Goal: Task Accomplishment & Management: Complete application form

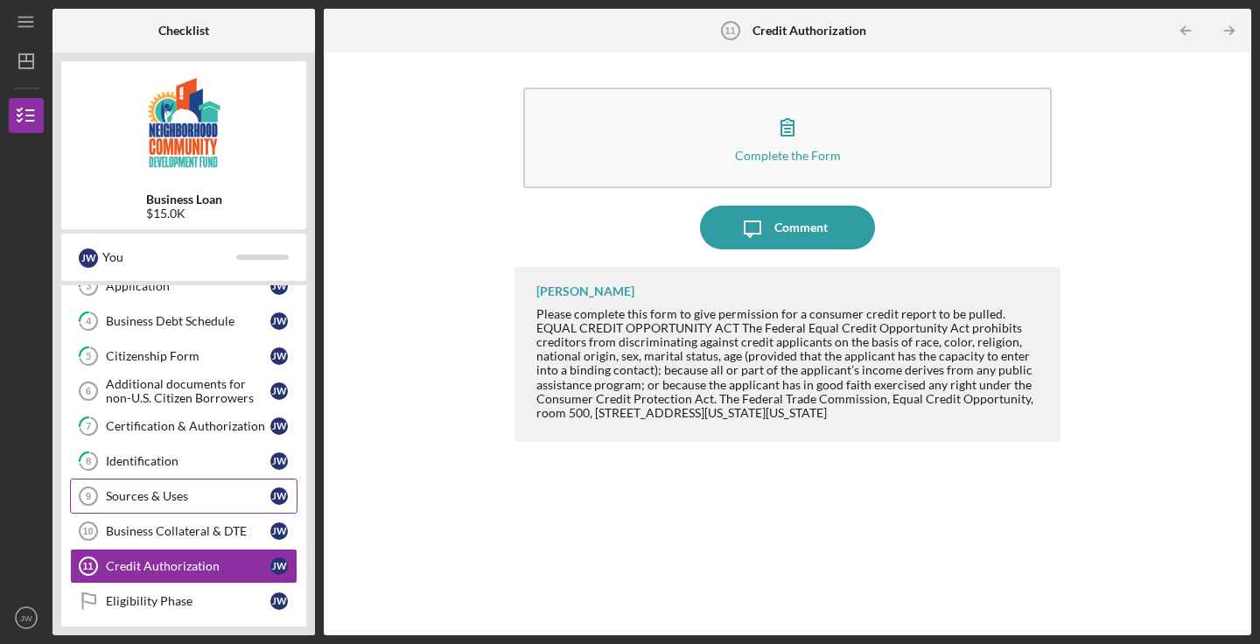
scroll to position [125, 0]
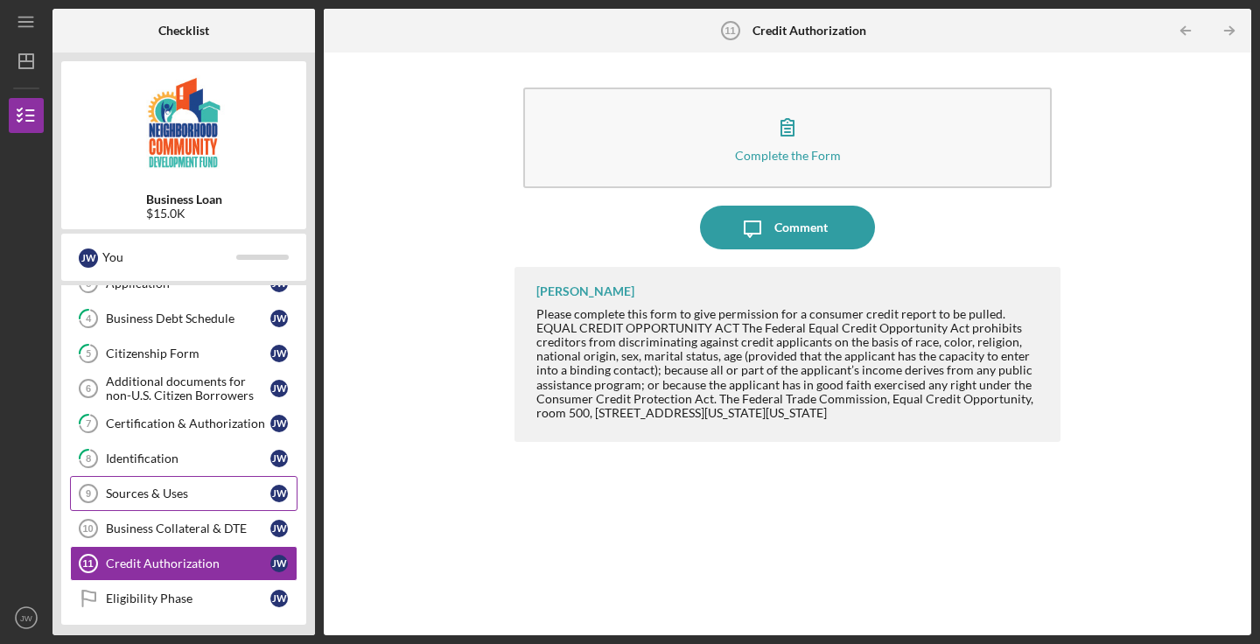
click at [178, 486] on link "Sources & Uses 9 Sources & Uses [PERSON_NAME]" at bounding box center [184, 493] width 228 height 35
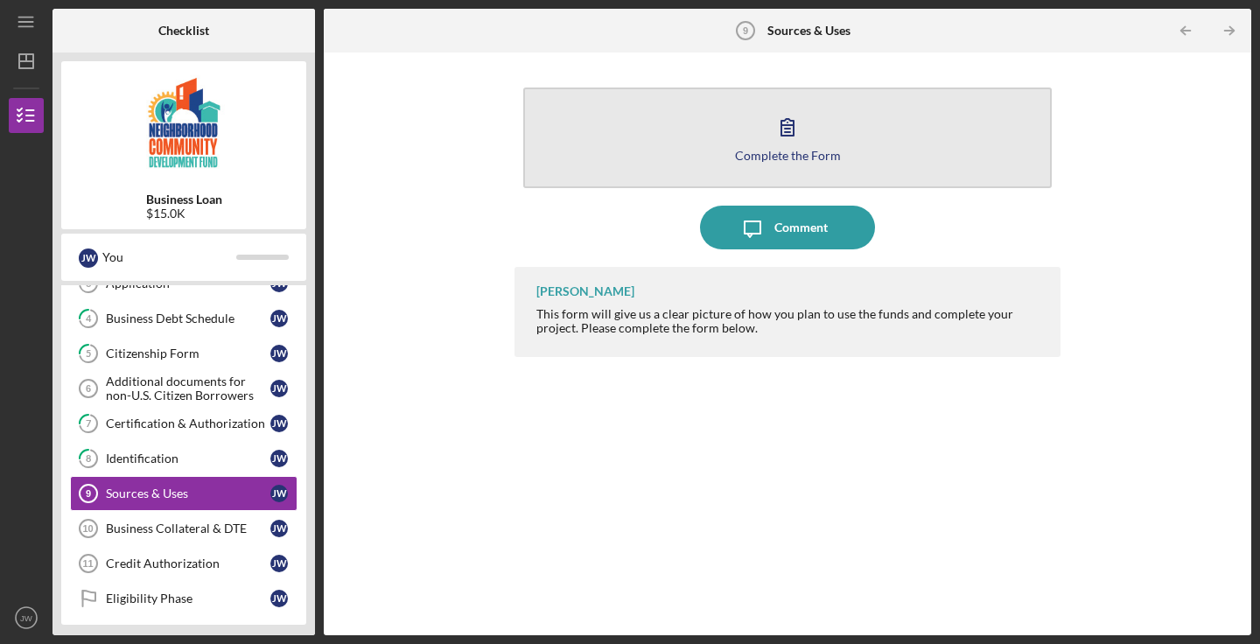
click at [795, 142] on icon "button" at bounding box center [788, 127] width 44 height 44
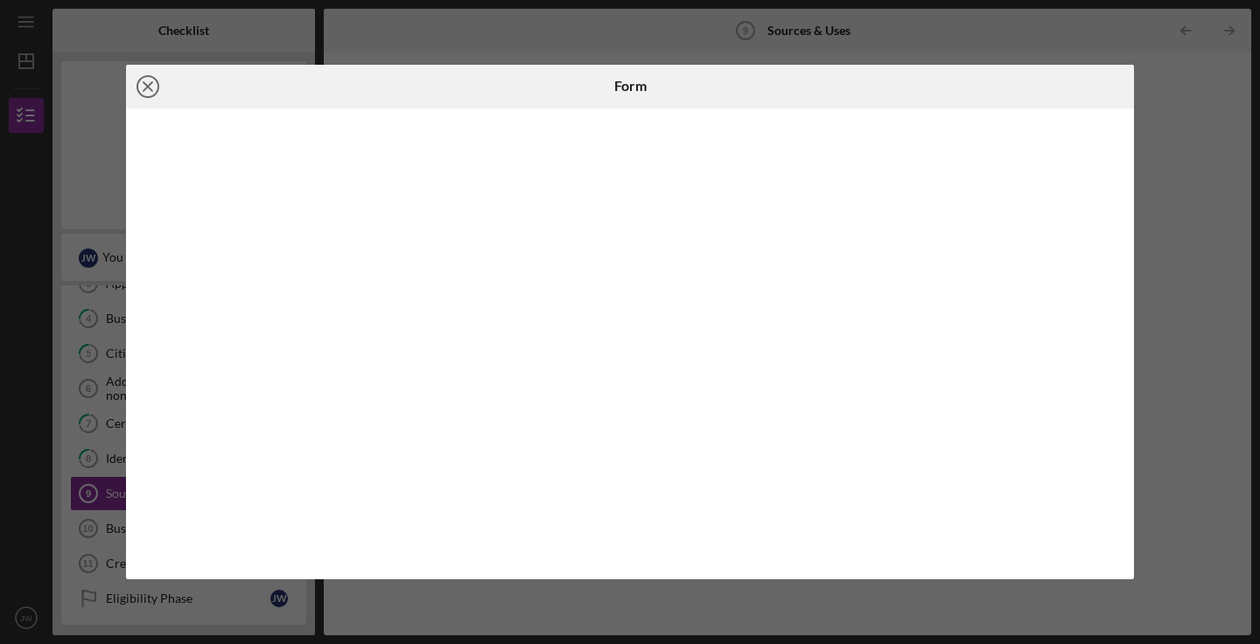
click at [149, 88] on line at bounding box center [148, 86] width 9 height 9
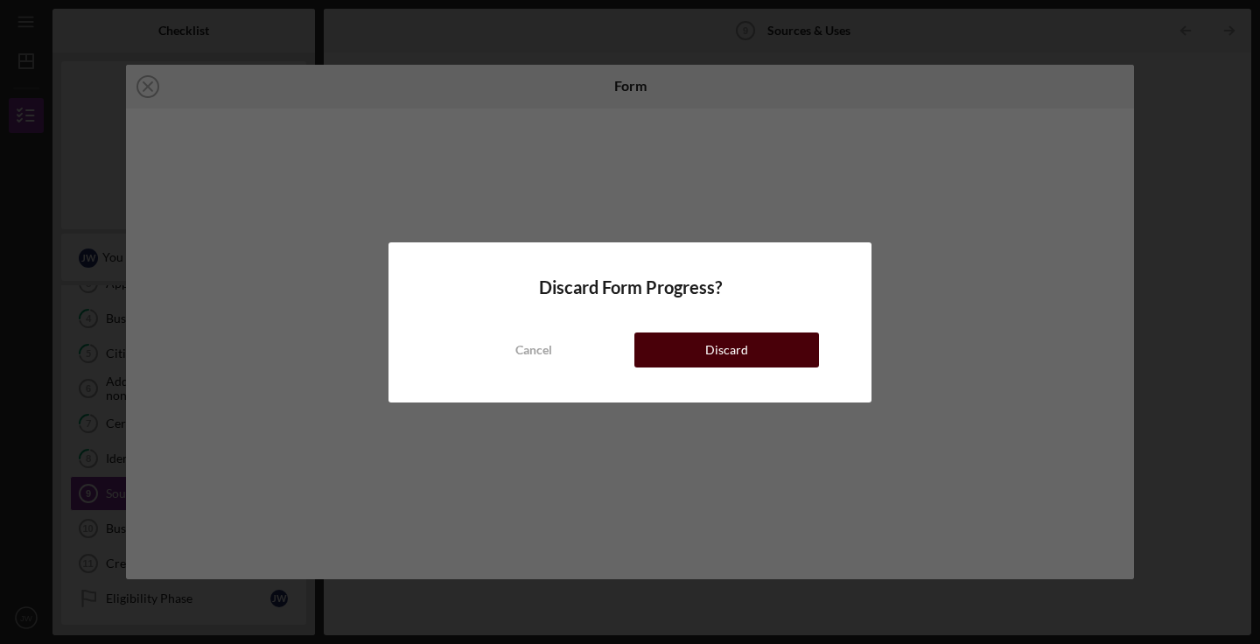
click at [730, 342] on div "Discard" at bounding box center [726, 350] width 43 height 35
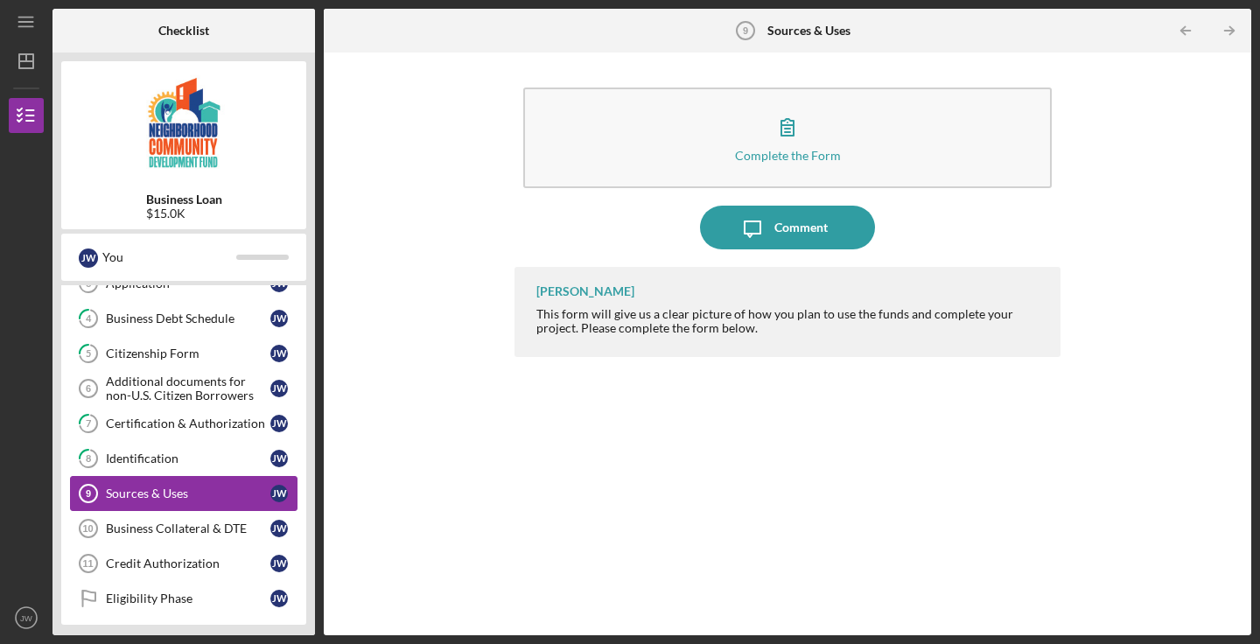
click at [200, 509] on link "Sources & Uses 9 Sources & Uses [PERSON_NAME]" at bounding box center [184, 493] width 228 height 35
click at [200, 520] on link "Business Collateral & DTE 10 Business Collateral & DTE [PERSON_NAME]" at bounding box center [184, 528] width 228 height 35
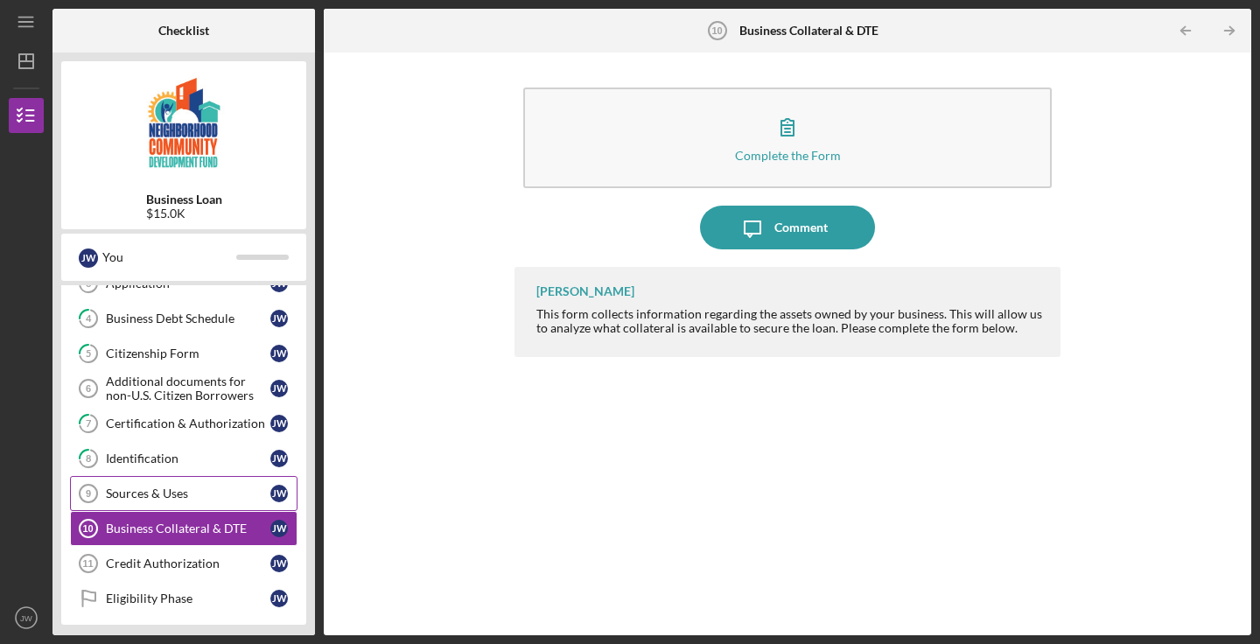
click at [198, 493] on div "Sources & Uses" at bounding box center [188, 494] width 165 height 14
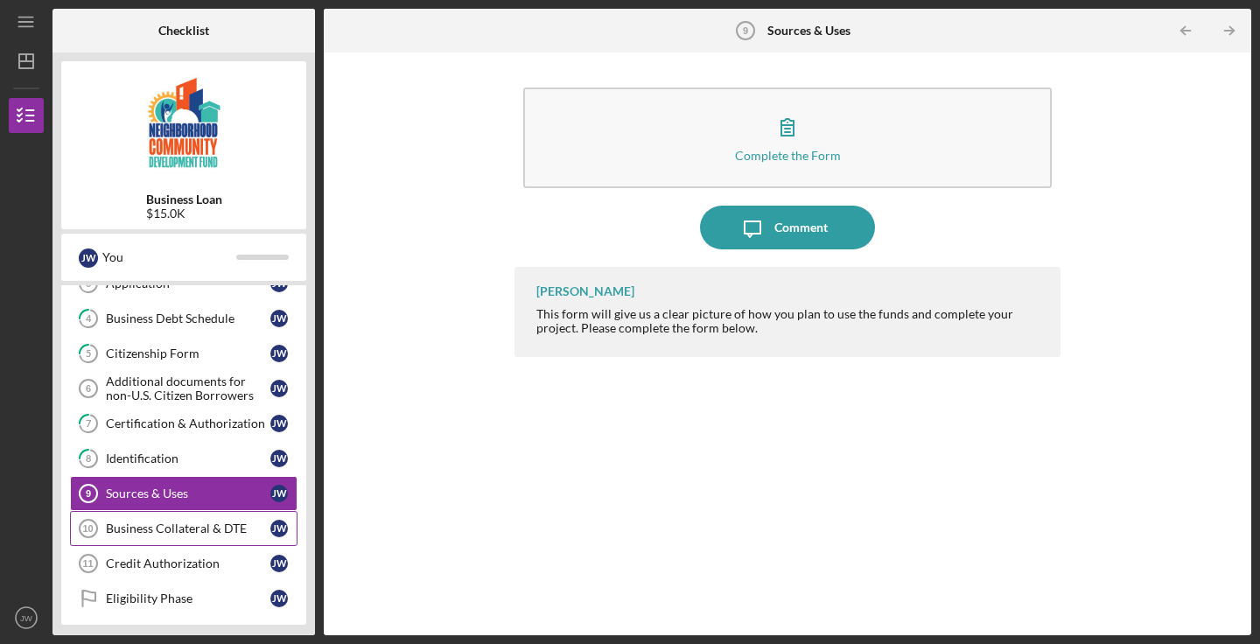
click at [176, 536] on link "Business Collateral & DTE 10 Business Collateral & DTE [PERSON_NAME]" at bounding box center [184, 528] width 228 height 35
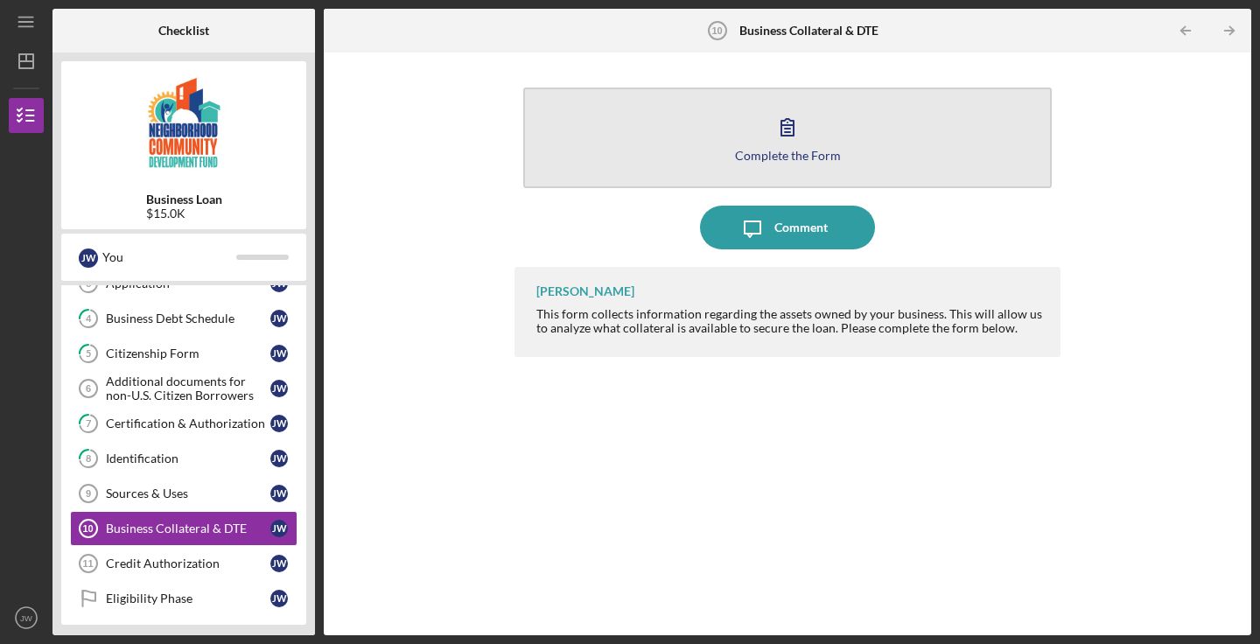
click at [804, 121] on icon "button" at bounding box center [788, 127] width 44 height 44
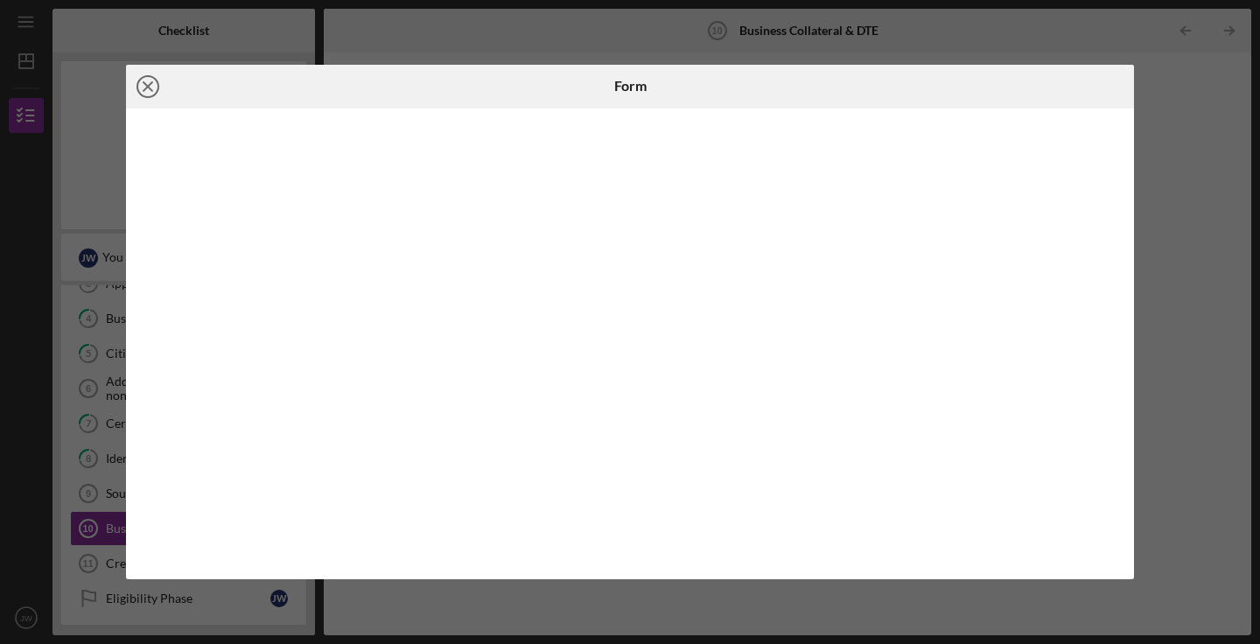
click at [152, 80] on icon "Icon/Close" at bounding box center [148, 87] width 44 height 44
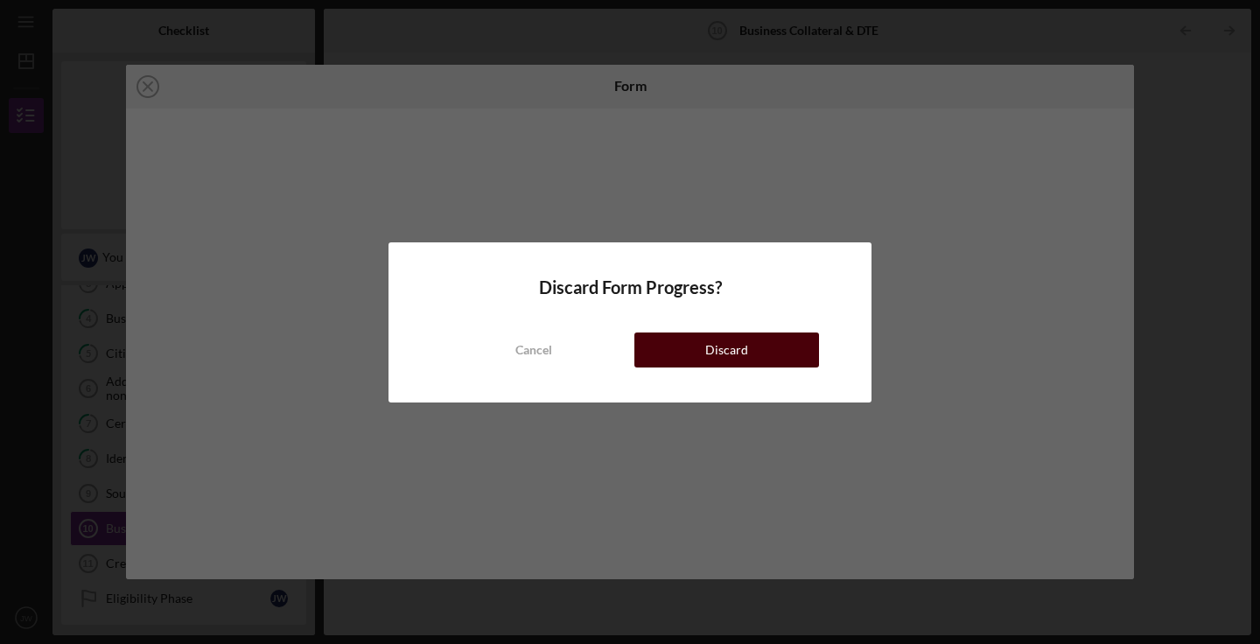
click at [786, 354] on button "Discard" at bounding box center [726, 350] width 185 height 35
